Goal: Information Seeking & Learning: Find contact information

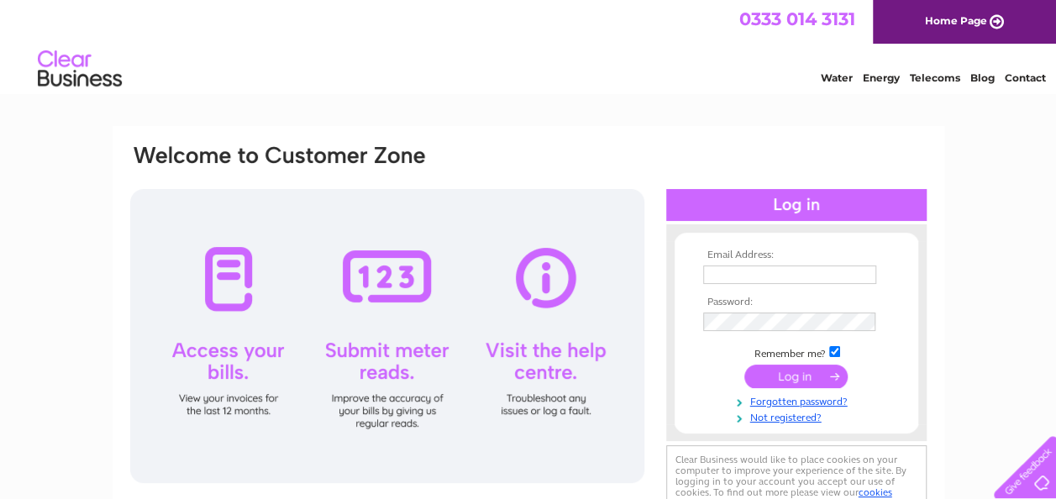
type input "[PERSON_NAME][EMAIL_ADDRESS][DOMAIN_NAME]"
click at [788, 381] on input "submit" at bounding box center [795, 377] width 103 height 24
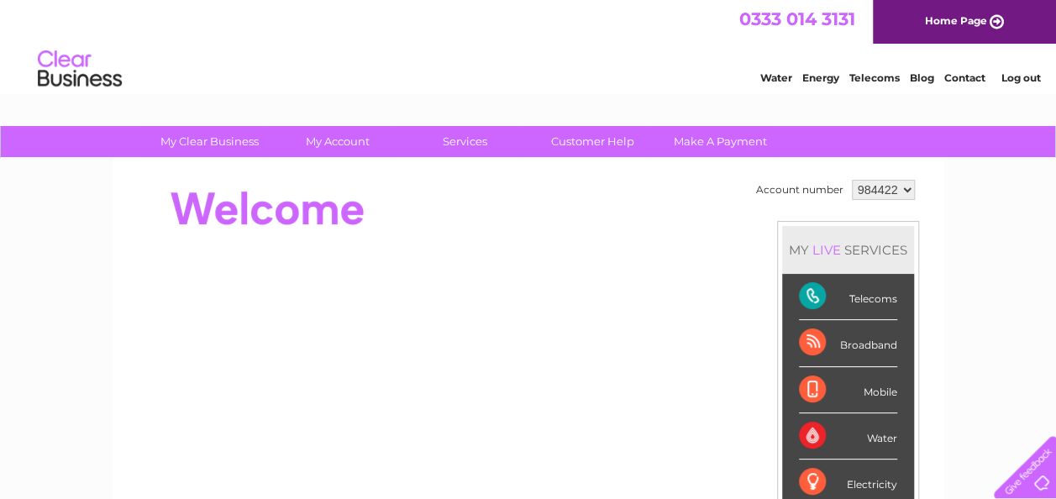
scroll to position [19, 0]
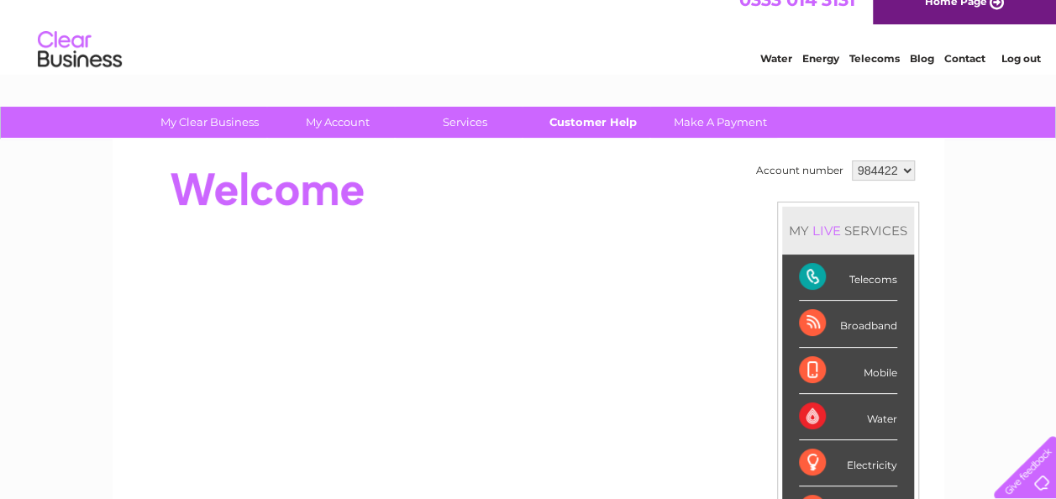
click at [596, 116] on link "Customer Help" at bounding box center [592, 122] width 139 height 31
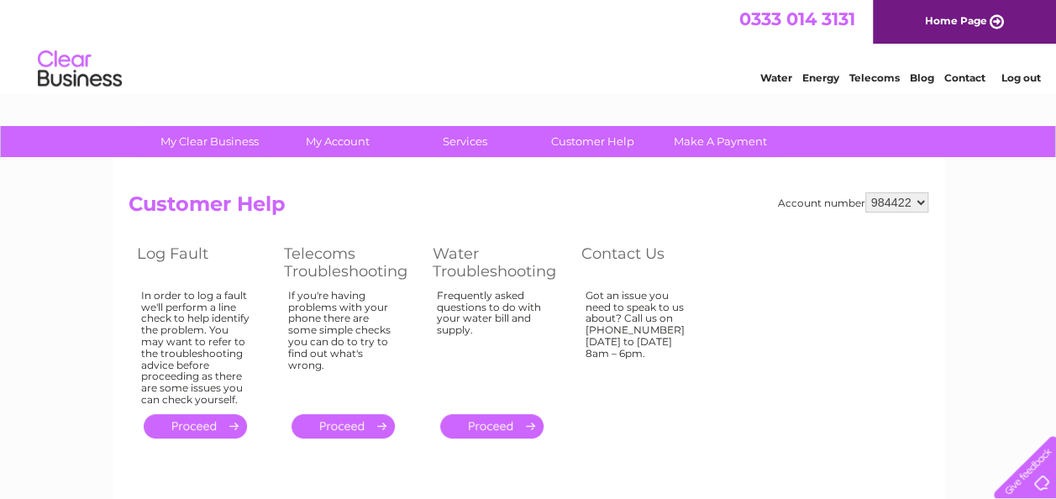
click at [963, 81] on link "Contact" at bounding box center [964, 77] width 41 height 13
